Goal: Task Accomplishment & Management: Manage account settings

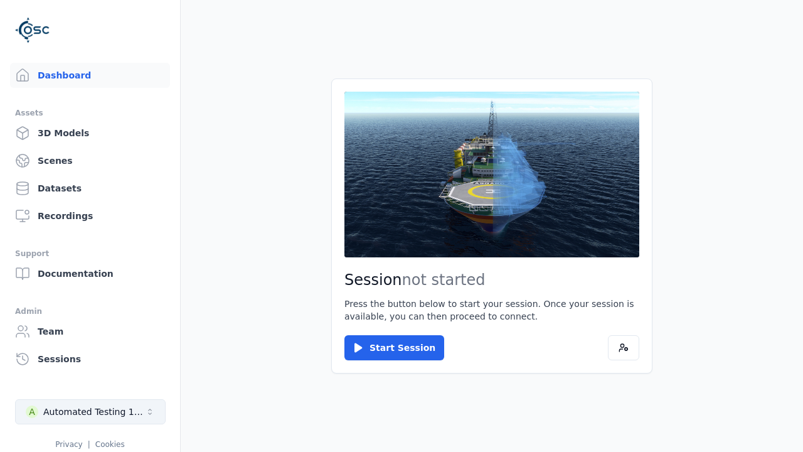
click at [90, 412] on div "Automated Testing 1 - Playwright" at bounding box center [94, 411] width 102 height 13
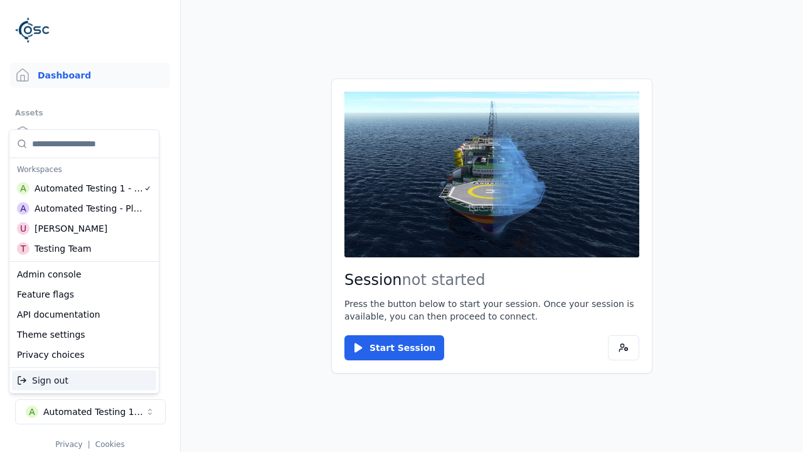
click at [83, 208] on div "Automated Testing - Playwright" at bounding box center [89, 208] width 109 height 13
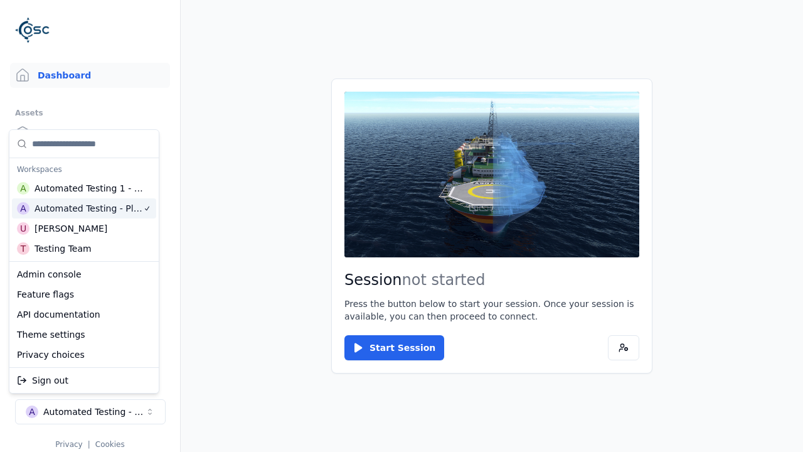
click at [402, 226] on html "Support Dashboard Assets 3D Models Scenes Datasets Recordings Support Documenta…" at bounding box center [401, 226] width 803 height 452
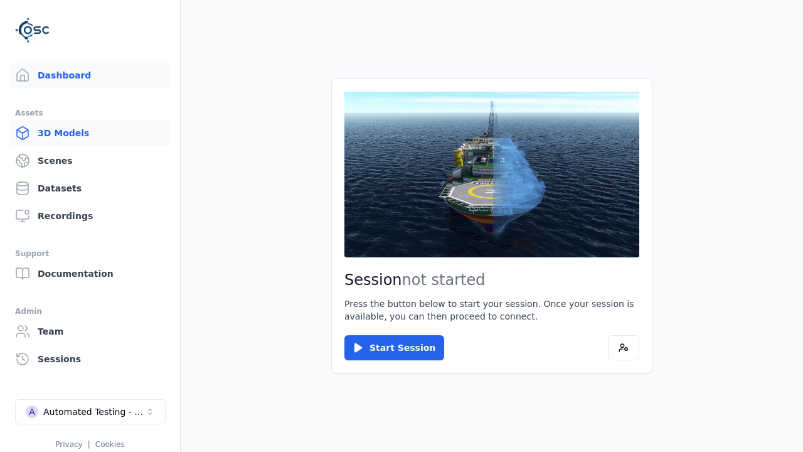
click at [85, 133] on link "3D Models" at bounding box center [90, 132] width 160 height 25
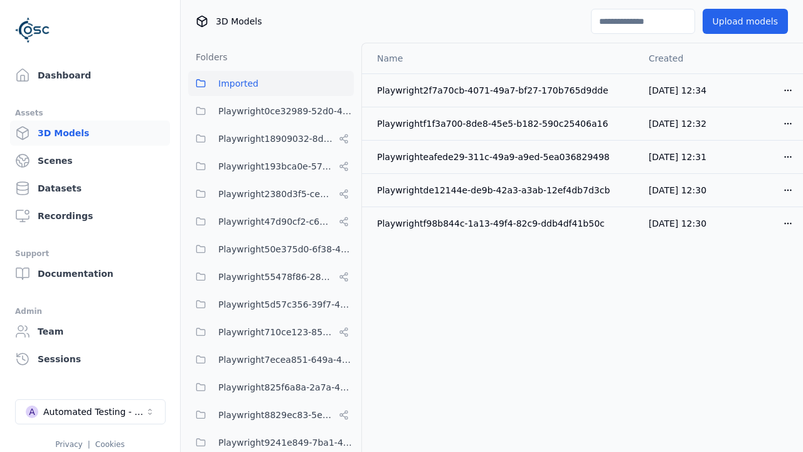
scroll to position [467, 0]
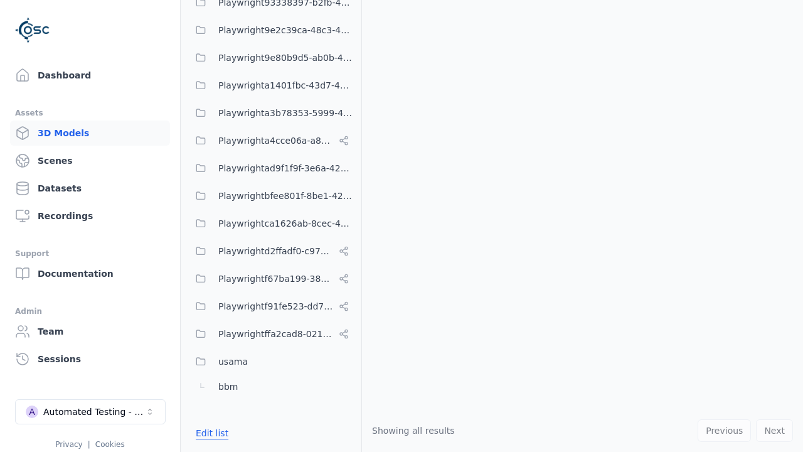
click at [210, 432] on button "Edit list" at bounding box center [212, 433] width 48 height 23
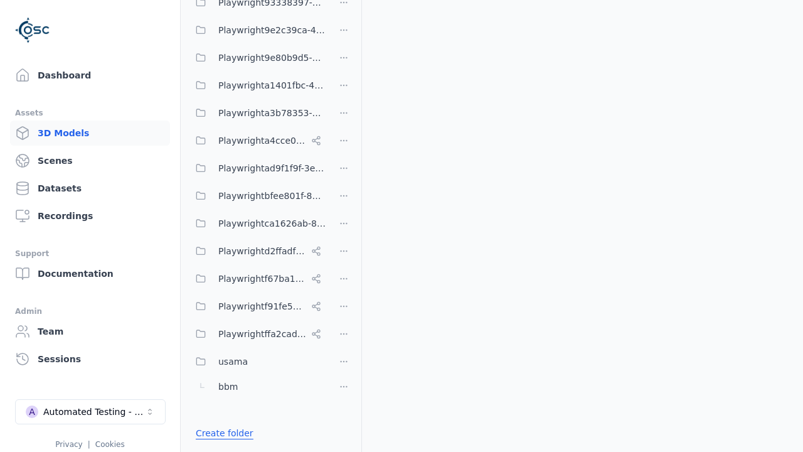
click at [221, 432] on link "Create folder" at bounding box center [225, 433] width 58 height 13
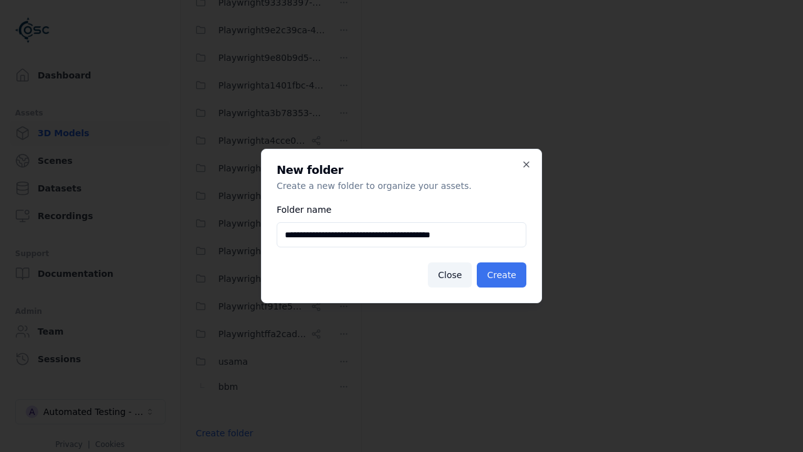
type input "**********"
click at [503, 275] on button "Create" at bounding box center [502, 274] width 50 height 25
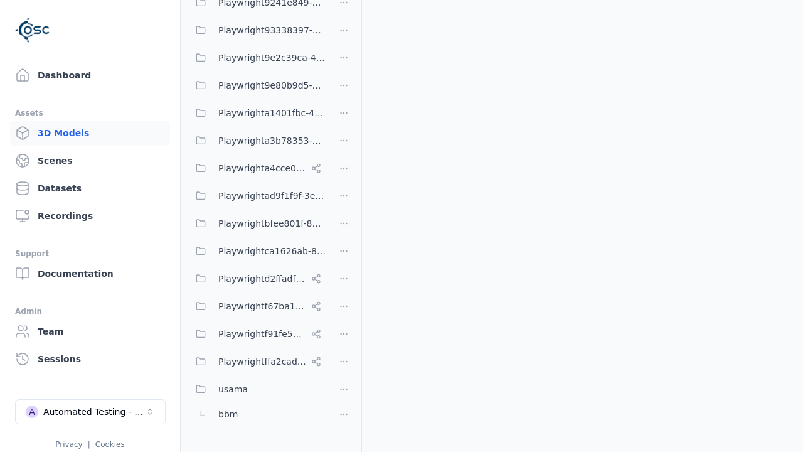
scroll to position [495, 0]
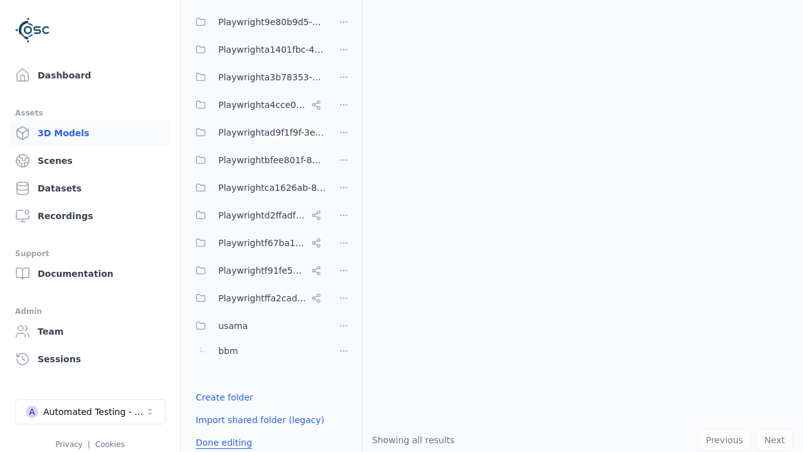
click at [221, 432] on button "Done editing" at bounding box center [224, 442] width 72 height 23
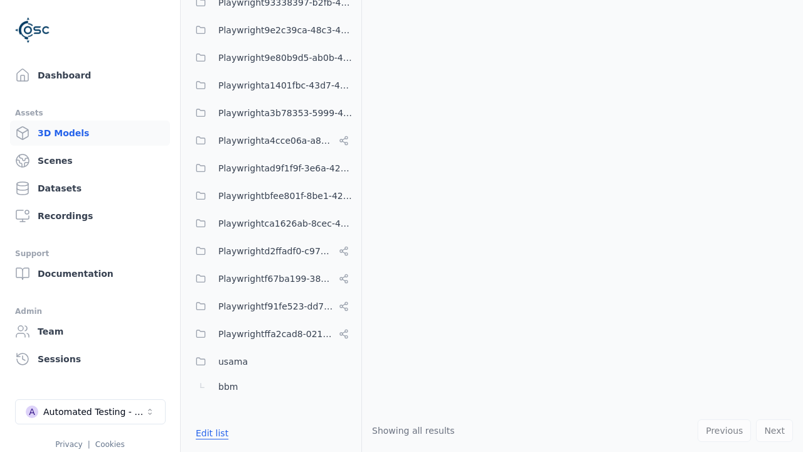
click at [210, 432] on button "Edit list" at bounding box center [212, 433] width 48 height 23
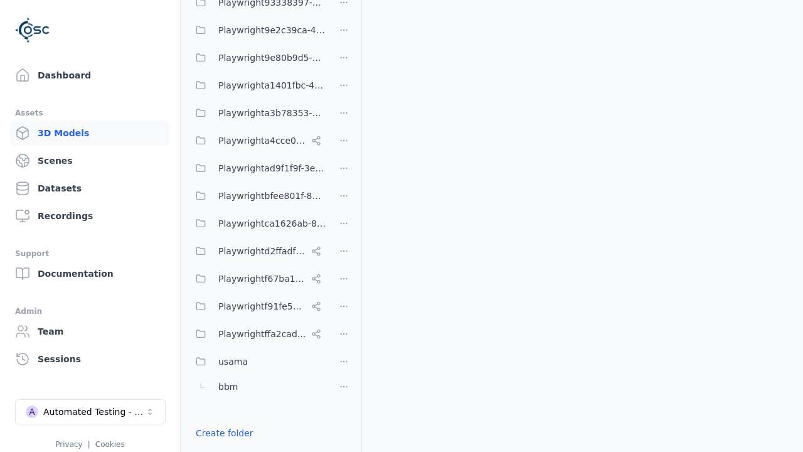
scroll to position [216, 0]
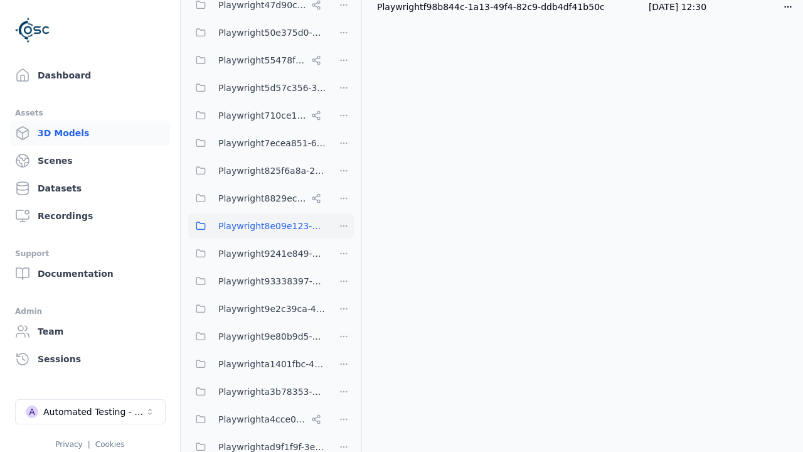
click at [344, 225] on html "Support Dashboard Assets 3D Models Scenes Datasets Recordings Support Documenta…" at bounding box center [401, 226] width 803 height 452
click at [343, 291] on div "Rename" at bounding box center [348, 292] width 84 height 20
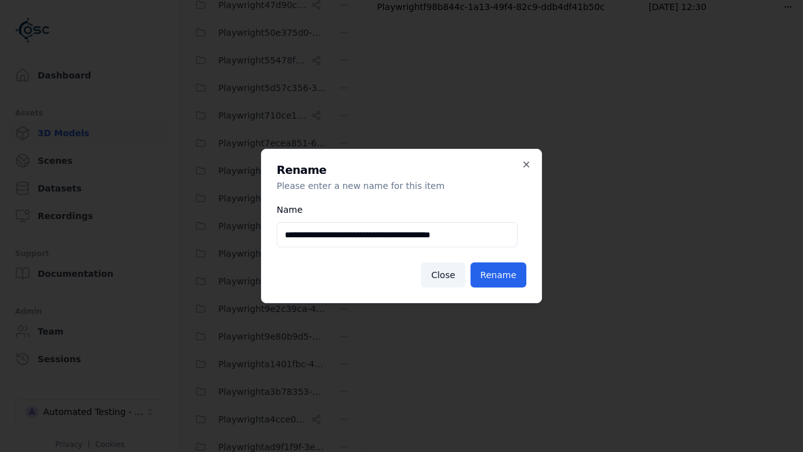
click at [397, 235] on input "**********" at bounding box center [397, 234] width 241 height 25
type input "**********"
click at [500, 275] on button "Rename" at bounding box center [499, 274] width 56 height 25
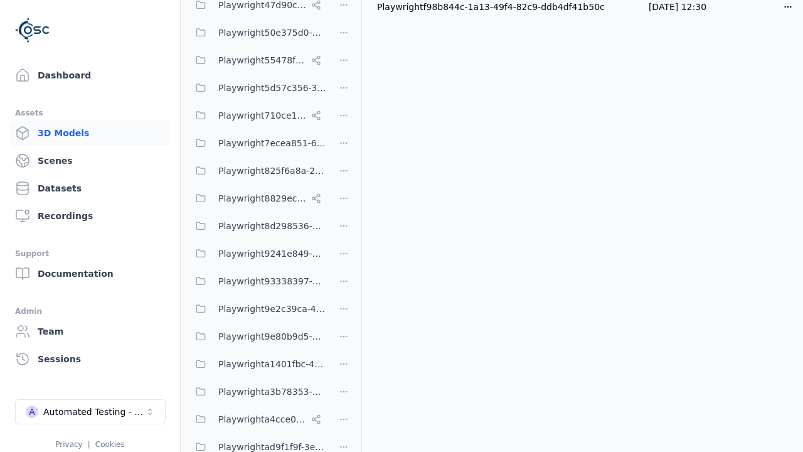
scroll to position [540, 0]
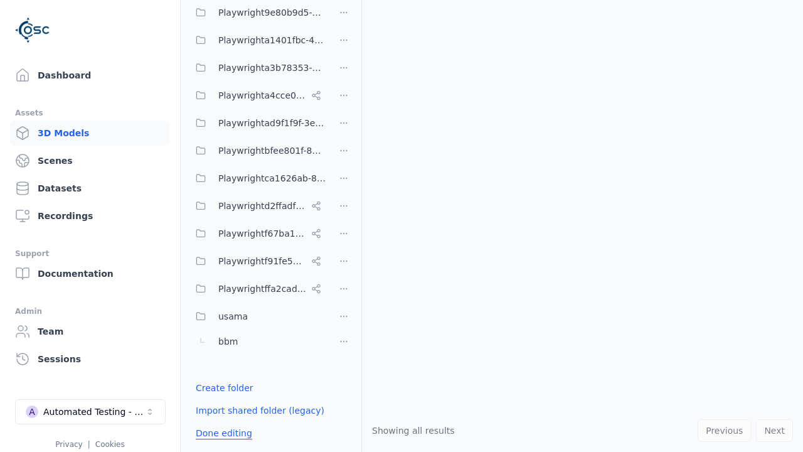
click at [221, 432] on button "Done editing" at bounding box center [224, 433] width 72 height 23
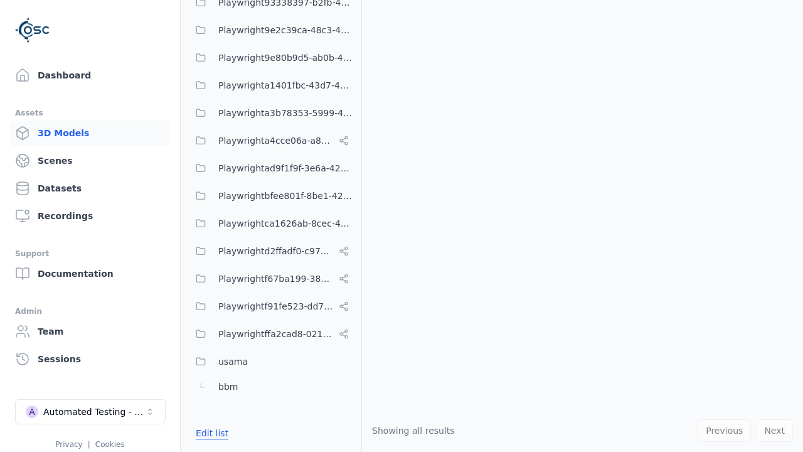
scroll to position [495, 0]
click at [210, 432] on button "Edit list" at bounding box center [212, 433] width 48 height 23
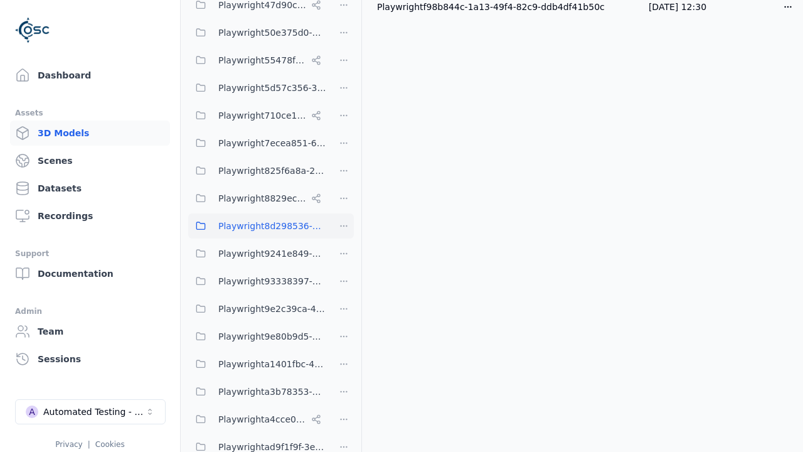
click at [344, 225] on html "Support Dashboard Assets 3D Models Scenes Datasets Recordings Support Documenta…" at bounding box center [401, 226] width 803 height 452
click at [343, 311] on div "Delete" at bounding box center [348, 312] width 84 height 20
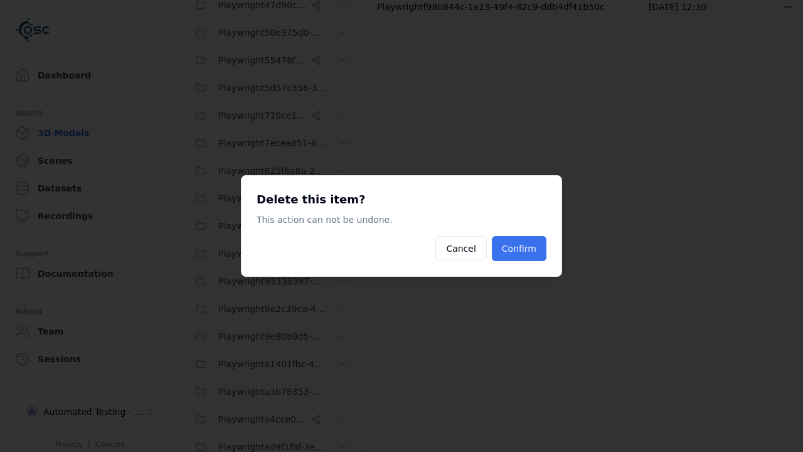
click at [520, 248] on button "Confirm" at bounding box center [519, 248] width 55 height 25
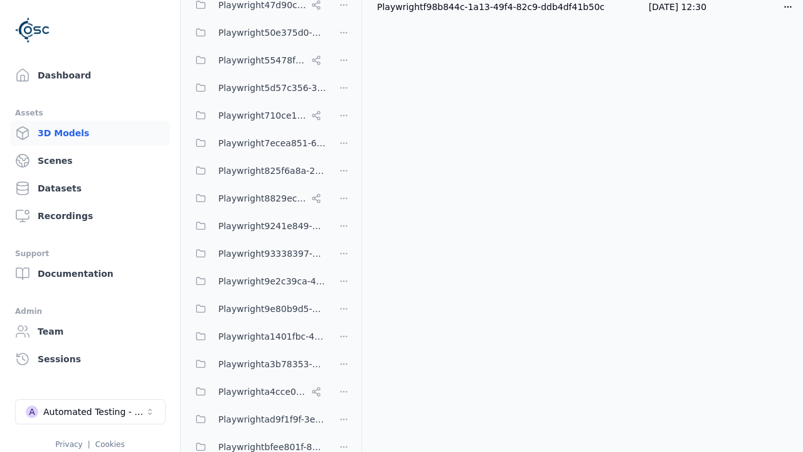
scroll to position [513, 0]
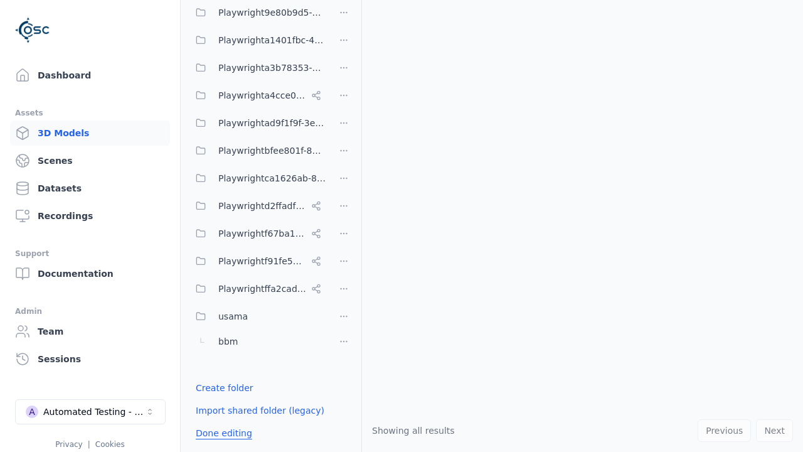
click at [221, 432] on button "Done editing" at bounding box center [224, 433] width 72 height 23
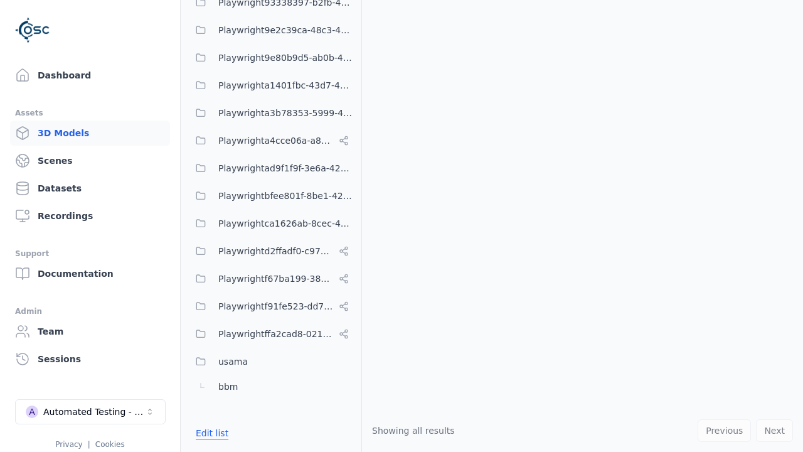
scroll to position [467, 0]
